Goal: Navigation & Orientation: Find specific page/section

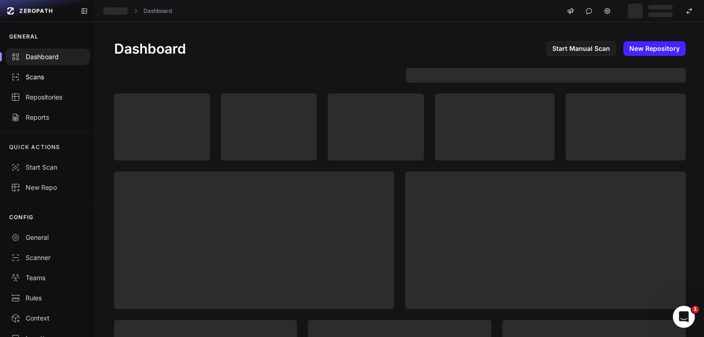
click at [43, 75] on div "Scans" at bounding box center [47, 76] width 73 height 9
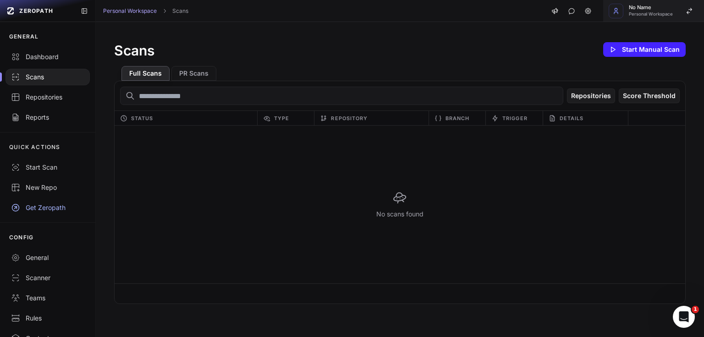
click at [652, 12] on span "Personal Workspace" at bounding box center [651, 14] width 44 height 5
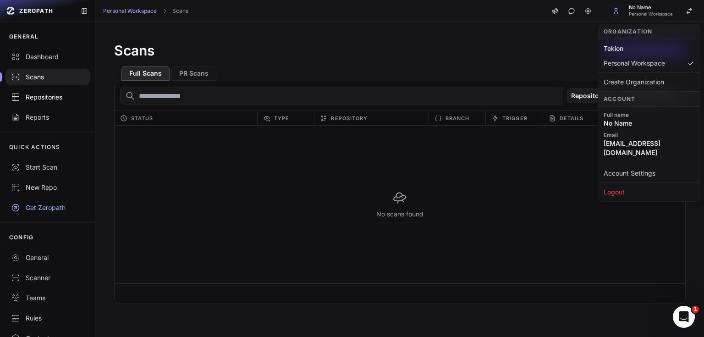
click at [37, 95] on div "Repositories" at bounding box center [47, 97] width 73 height 9
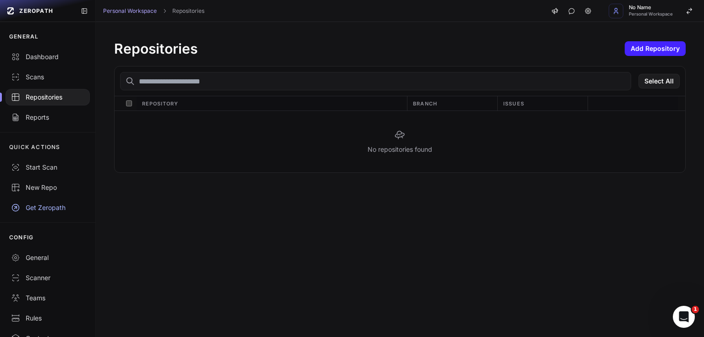
click at [43, 98] on div "Repositories" at bounding box center [47, 97] width 73 height 9
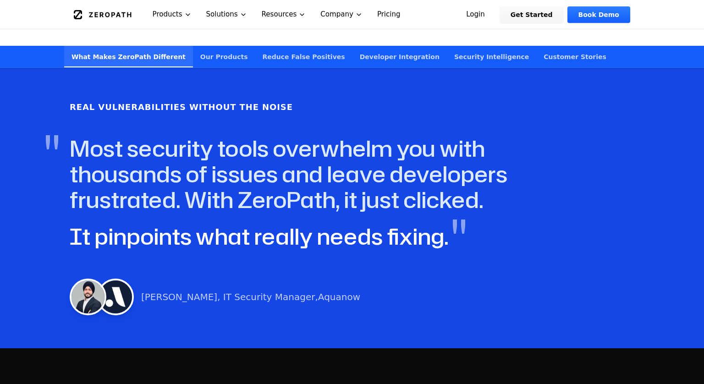
scroll to position [474, 0]
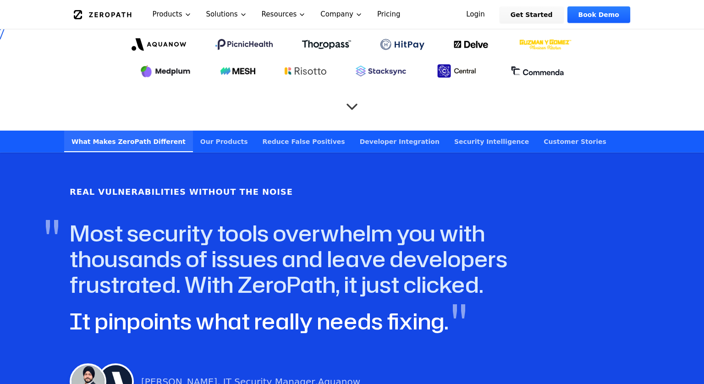
click at [216, 131] on link "Our Products" at bounding box center [224, 142] width 62 height 22
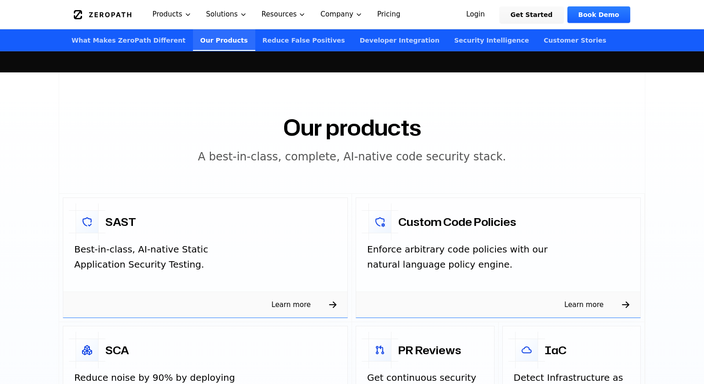
scroll to position [1312, 0]
